Goal: Find specific page/section: Find specific page/section

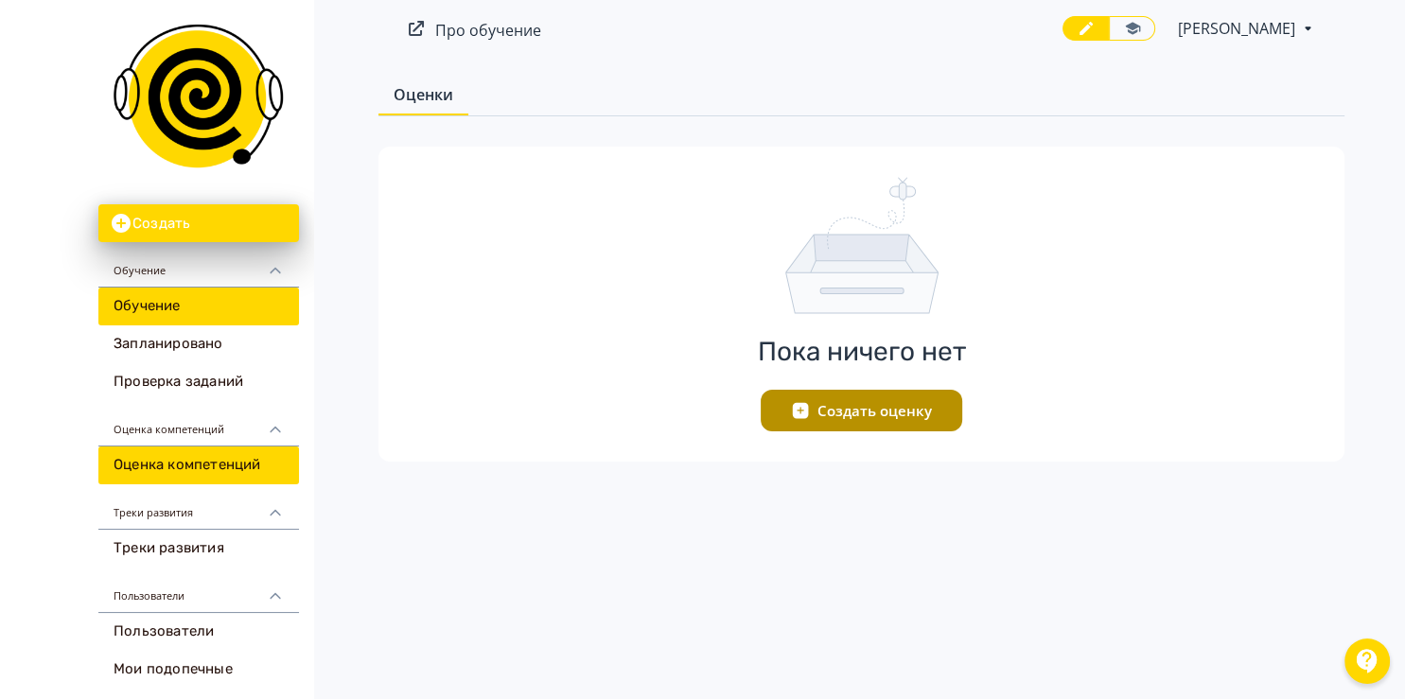
click at [161, 300] on link "Обучение" at bounding box center [198, 307] width 201 height 38
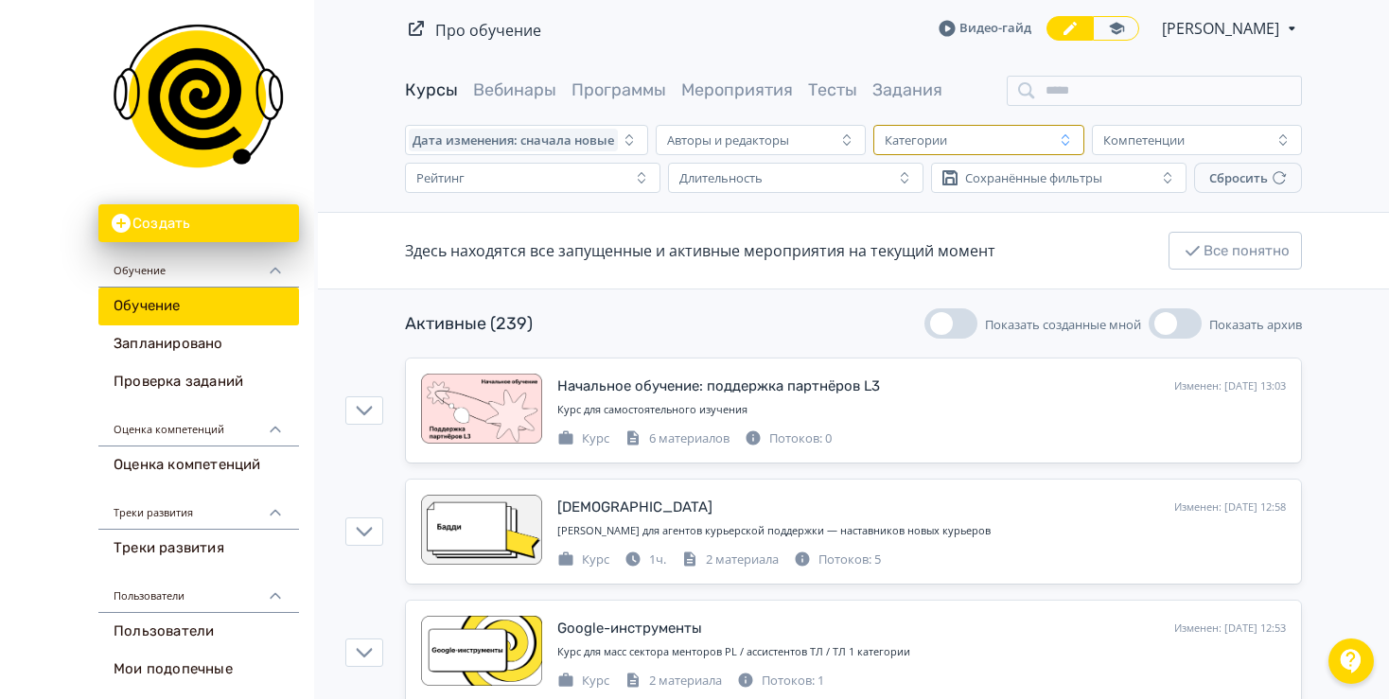
click at [917, 138] on div "Категории" at bounding box center [916, 139] width 62 height 15
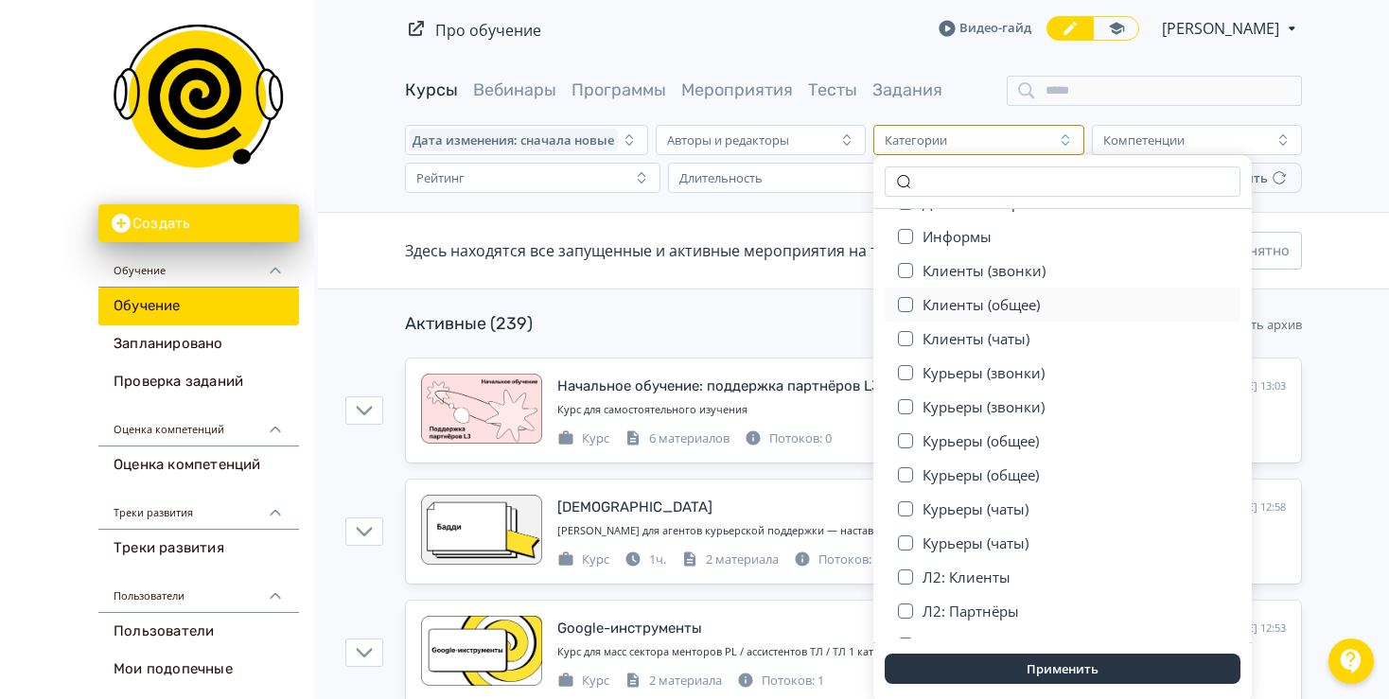
scroll to position [315, 0]
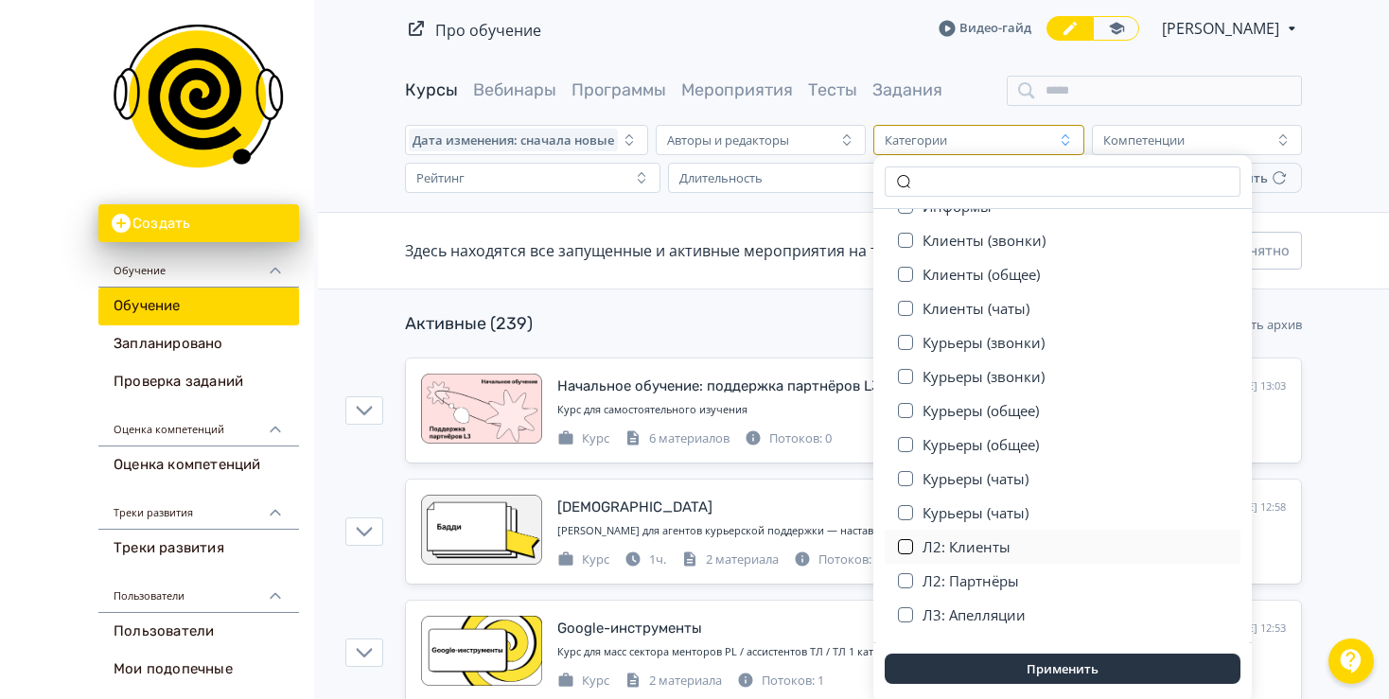
click at [905, 549] on button "button" at bounding box center [905, 546] width 15 height 15
click at [993, 665] on button "Применить" at bounding box center [1063, 669] width 356 height 30
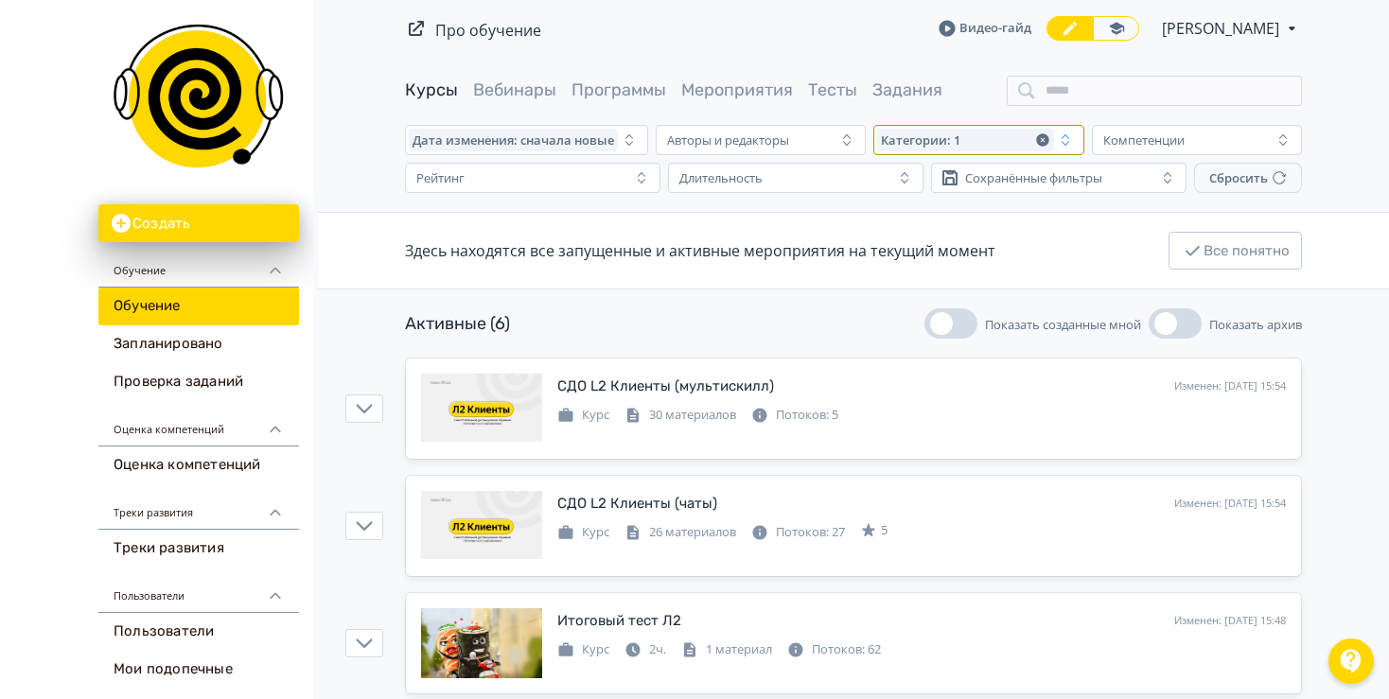
click at [1043, 144] on icon "button" at bounding box center [1042, 139] width 12 height 12
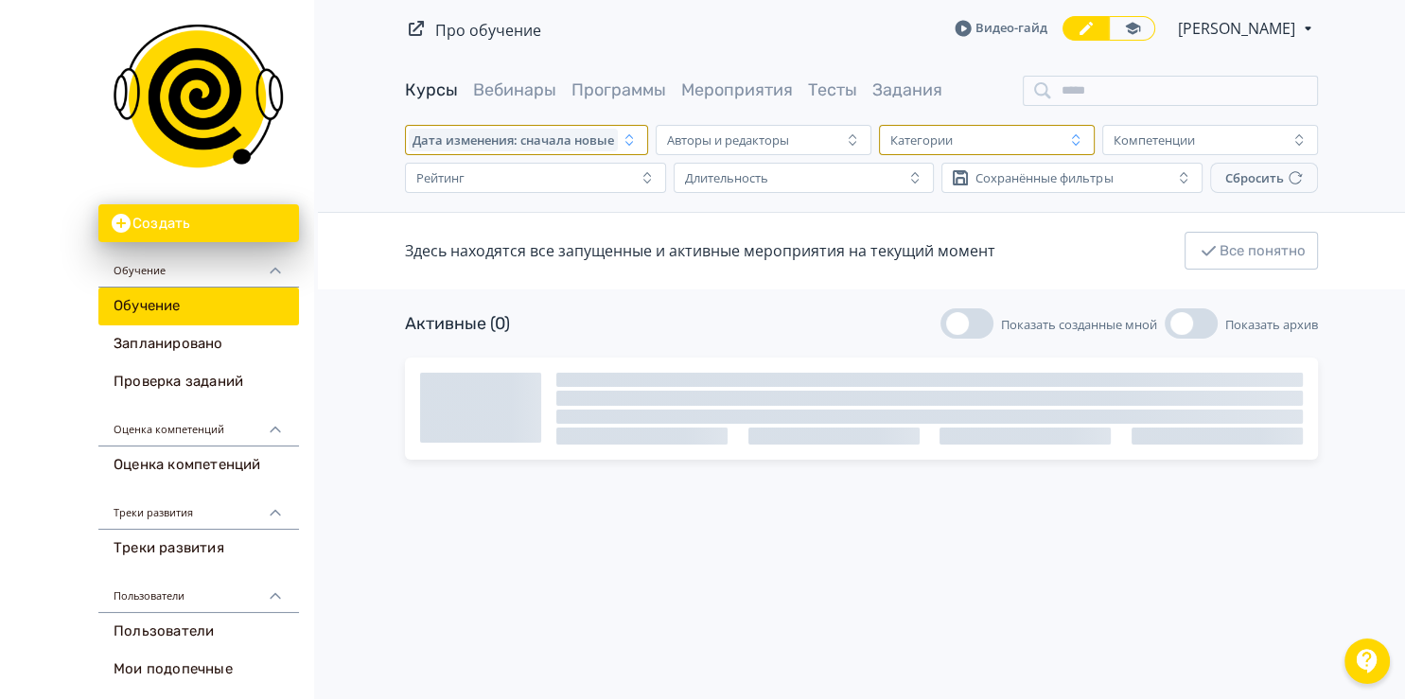
click at [577, 146] on span "Дата изменения: сначала новые" at bounding box center [513, 139] width 202 height 15
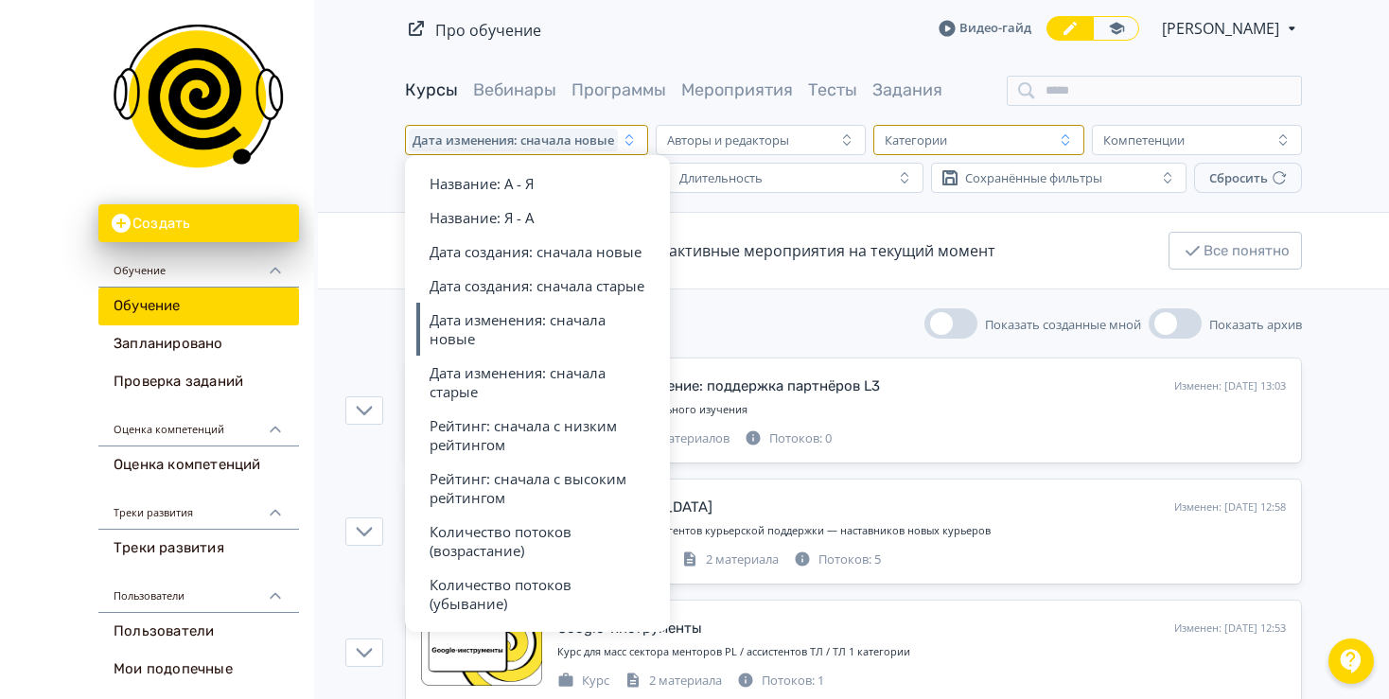
scroll to position [666, 0]
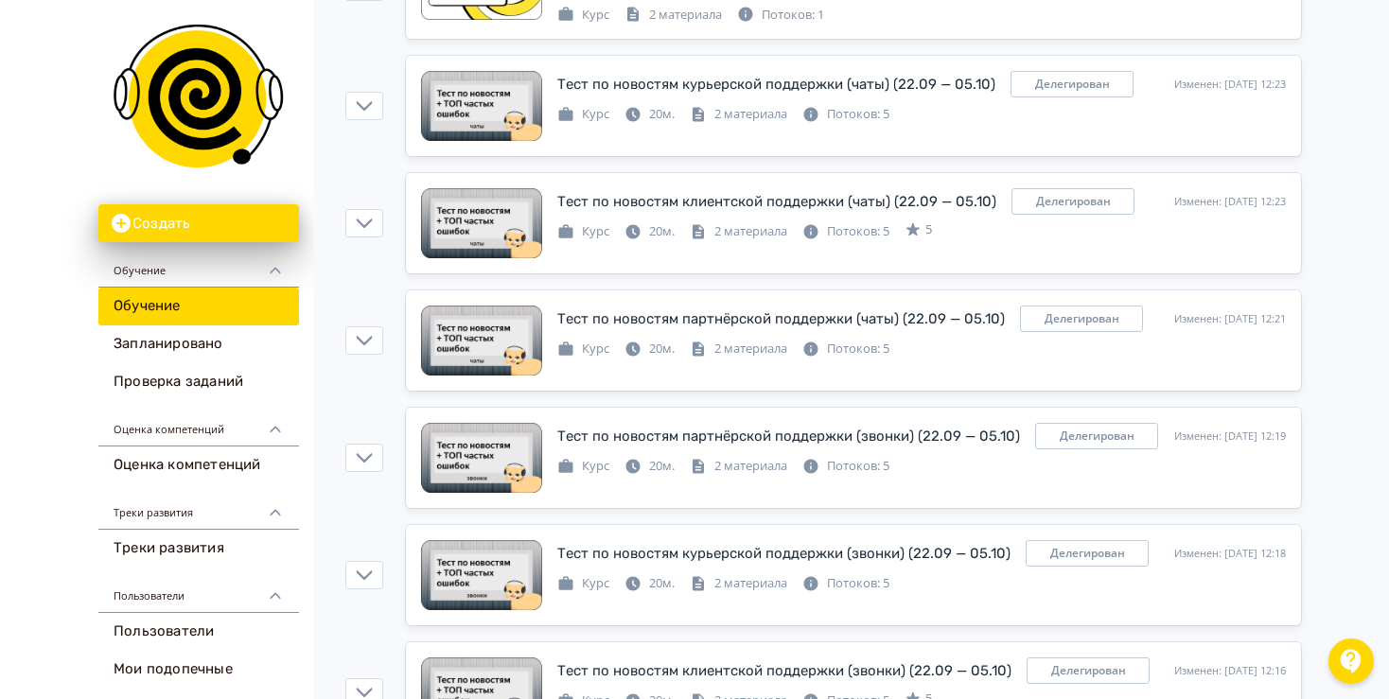
click at [158, 296] on link "Обучение" at bounding box center [198, 307] width 201 height 38
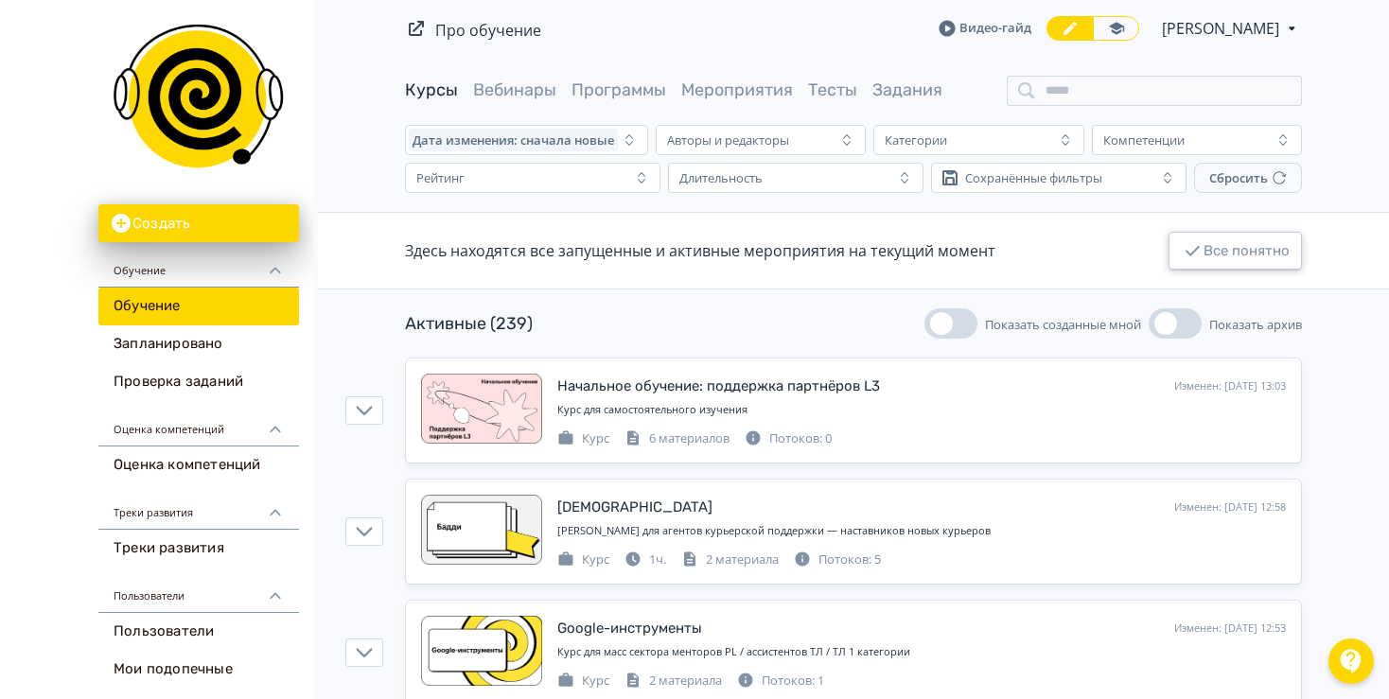
click at [1219, 250] on button "Все понятно" at bounding box center [1234, 251] width 133 height 38
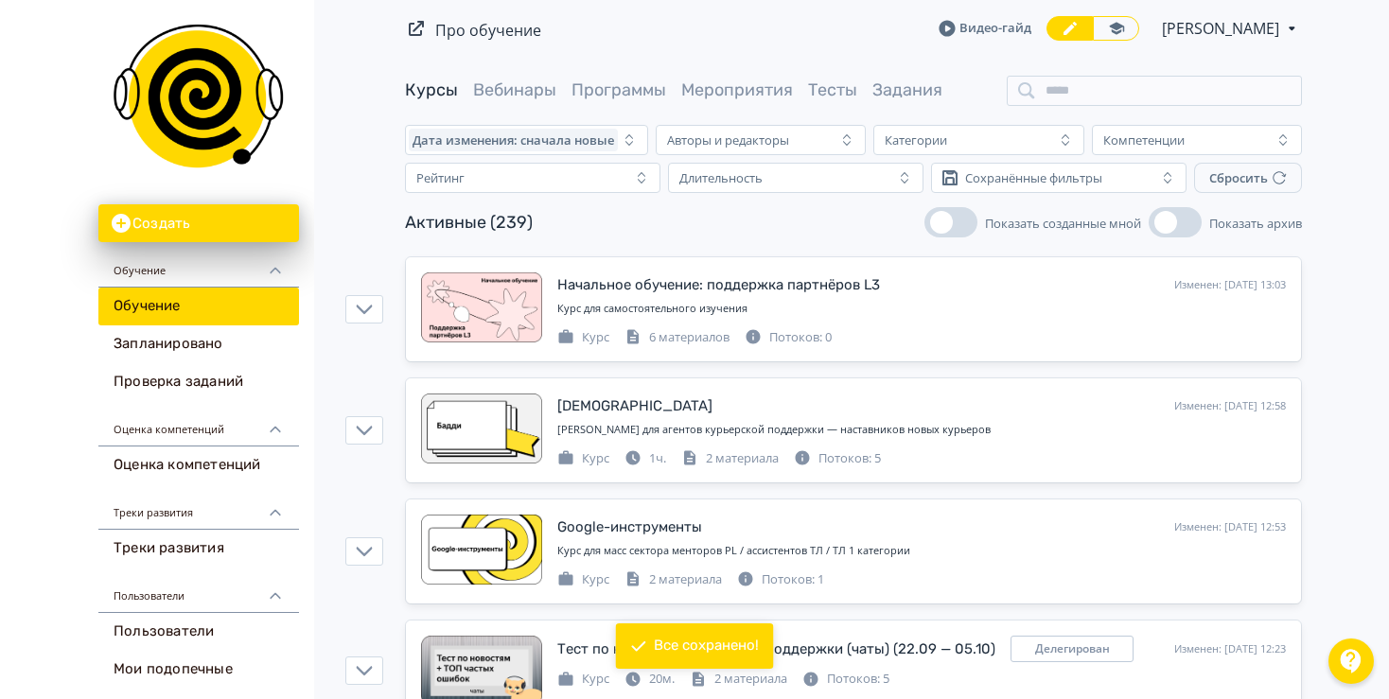
click at [1185, 226] on button "Показать архив" at bounding box center [1175, 222] width 53 height 30
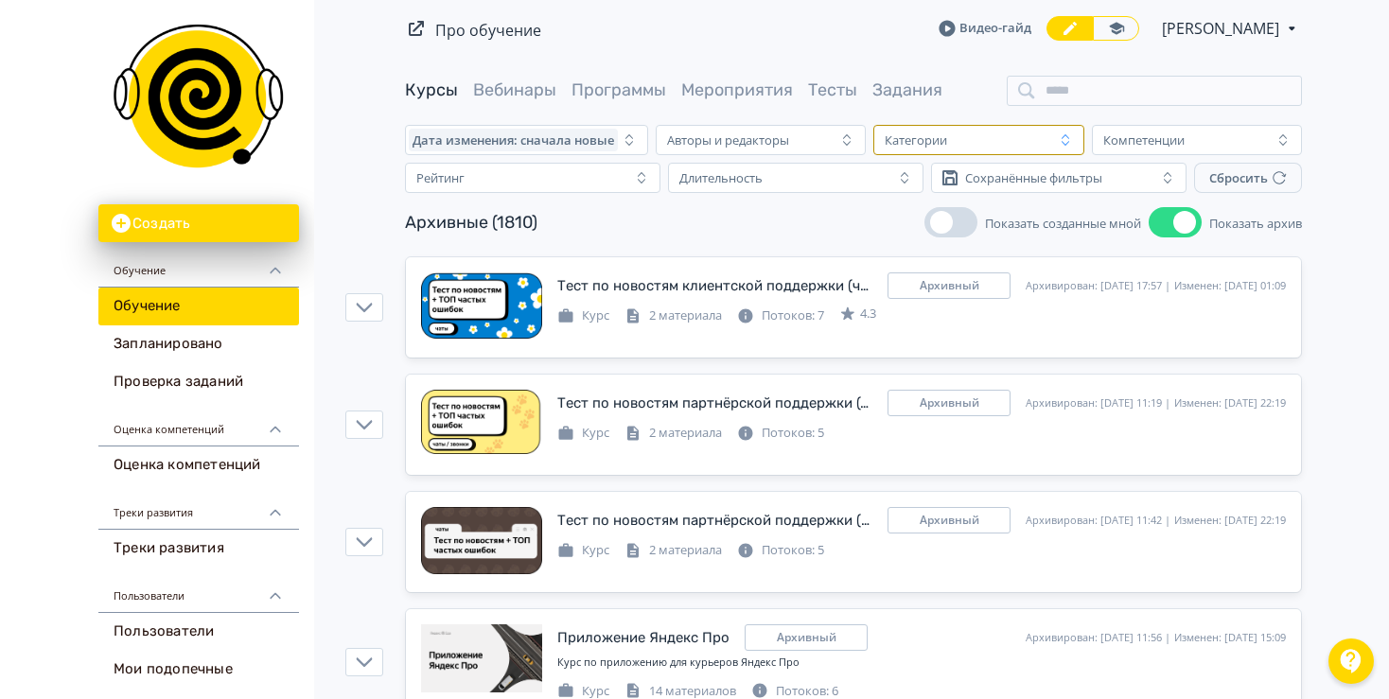
click at [947, 126] on button "Категории" at bounding box center [978, 140] width 210 height 30
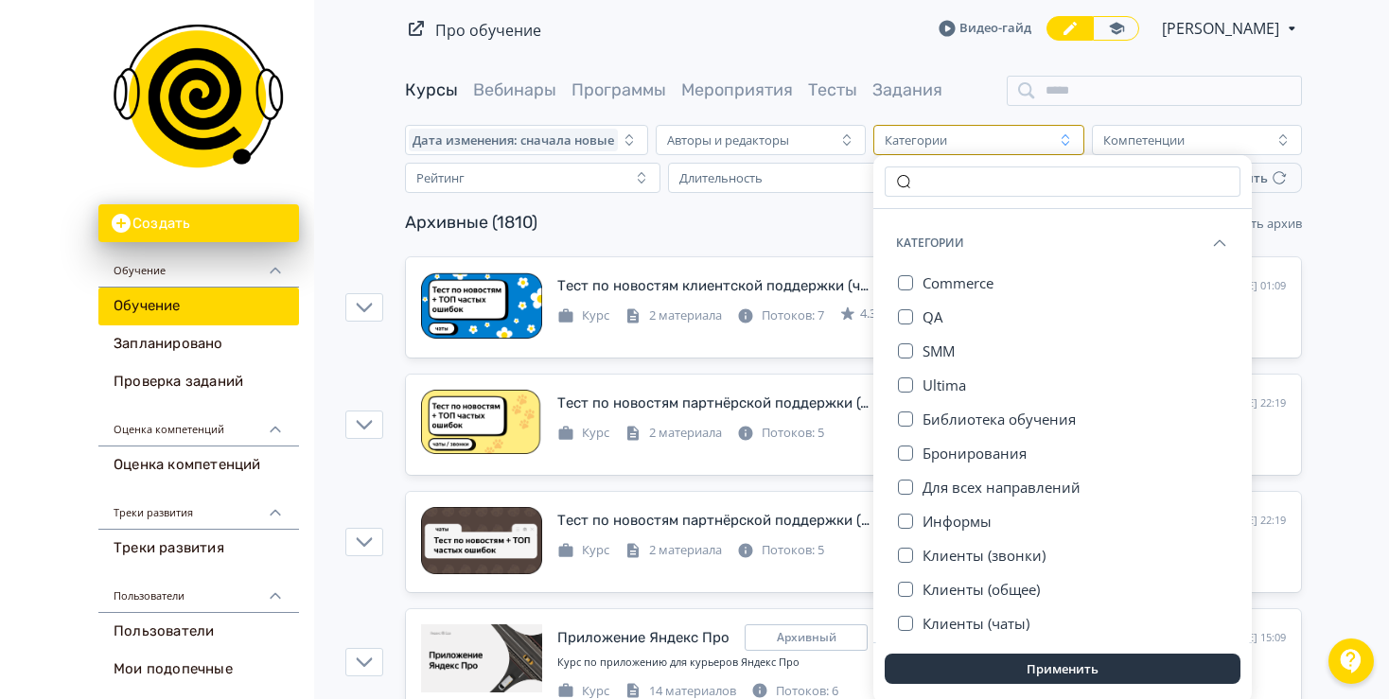
click at [743, 222] on div "Архивные (1810) Показать созданные мной Показать архив" at bounding box center [853, 222] width 897 height 30
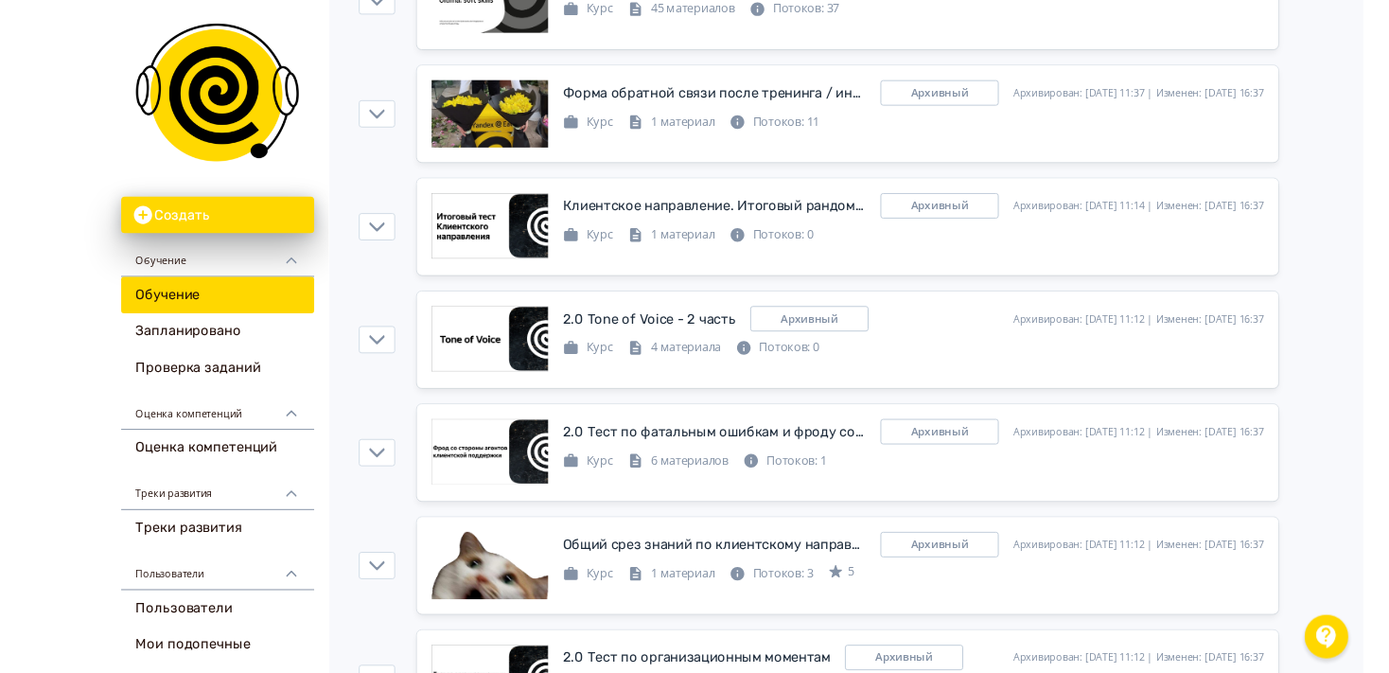
scroll to position [1398, 0]
